Goal: Find specific page/section: Find specific page/section

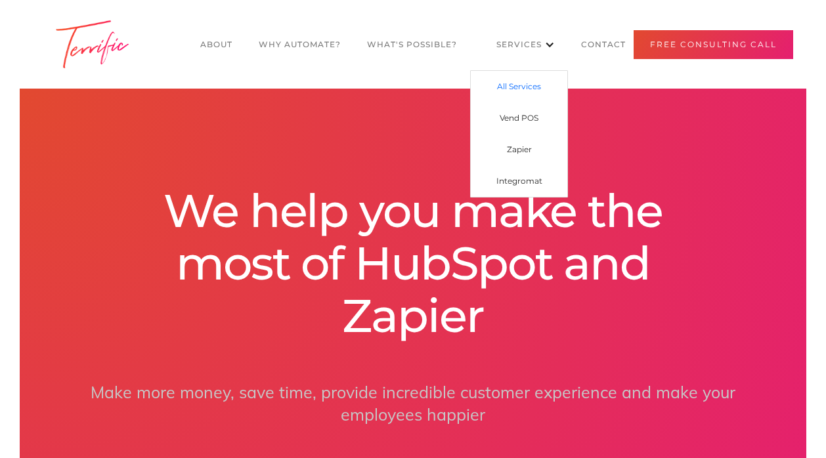
click at [531, 85] on link "All Services" at bounding box center [519, 87] width 97 height 32
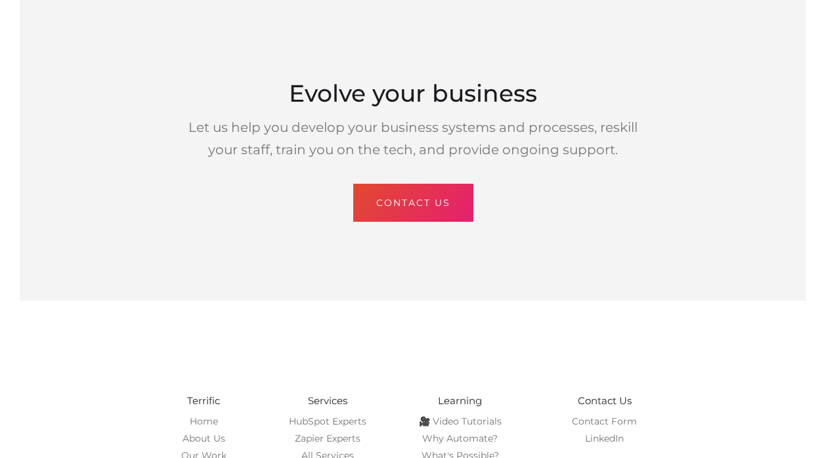
scroll to position [1464, 0]
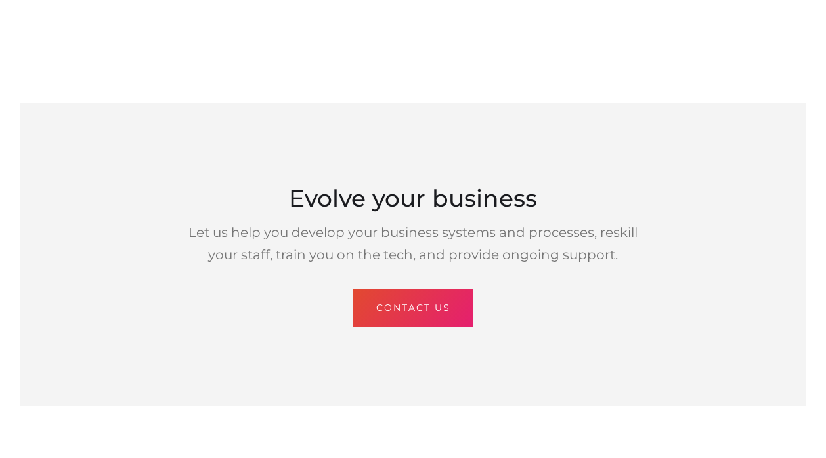
click at [420, 299] on div "CONTACT US" at bounding box center [413, 307] width 74 height 17
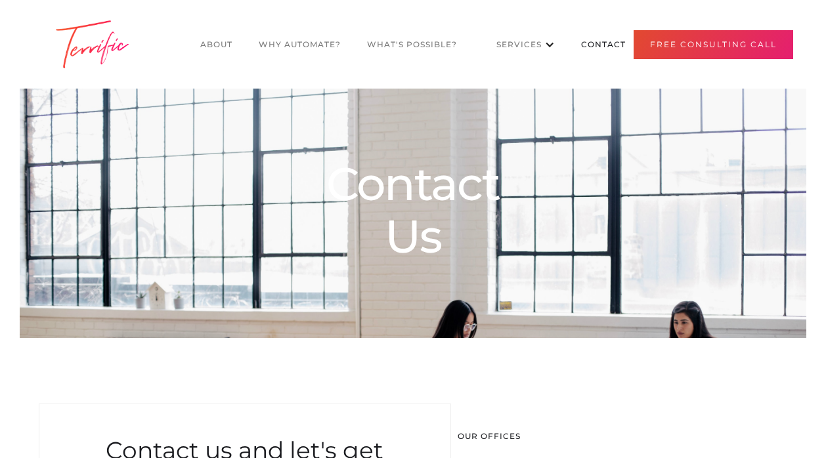
select select "US"
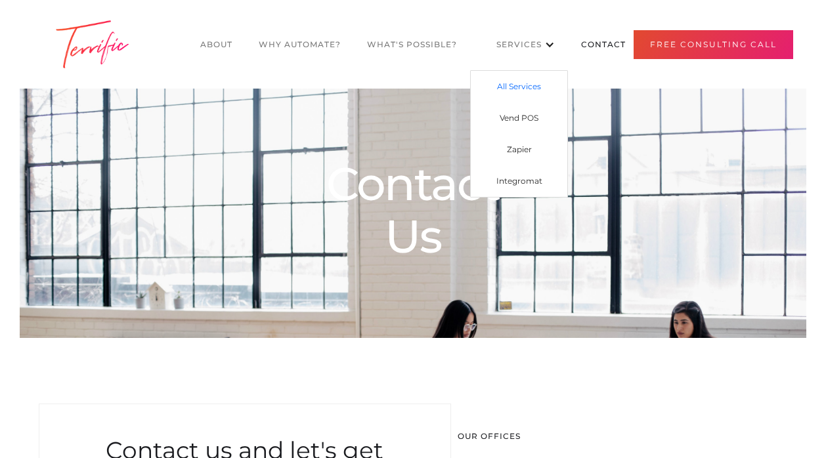
click at [530, 85] on link "All Services" at bounding box center [519, 87] width 97 height 32
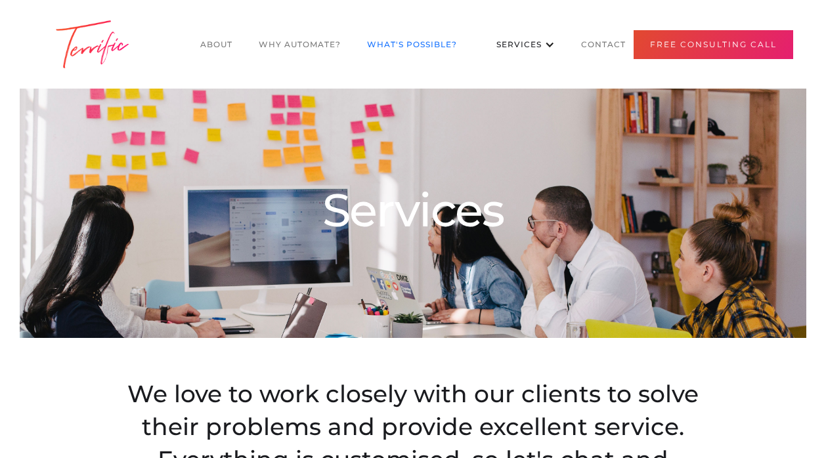
click at [445, 43] on link "What's POssible?" at bounding box center [412, 44] width 116 height 25
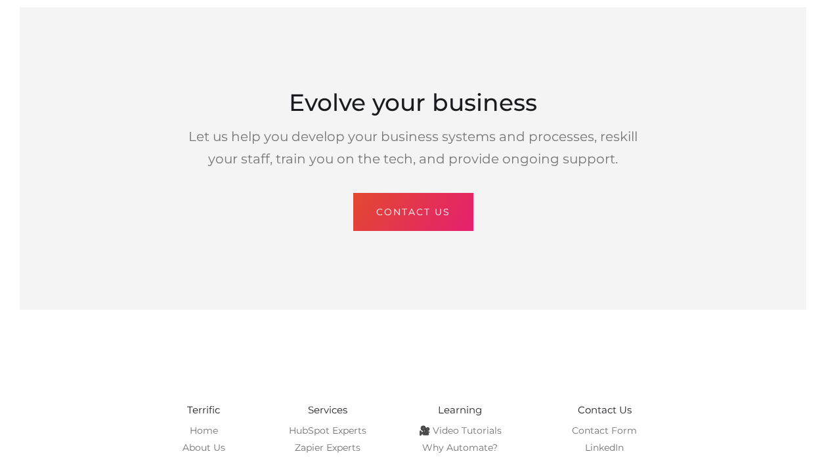
scroll to position [1555, 0]
